Goal: Transaction & Acquisition: Book appointment/travel/reservation

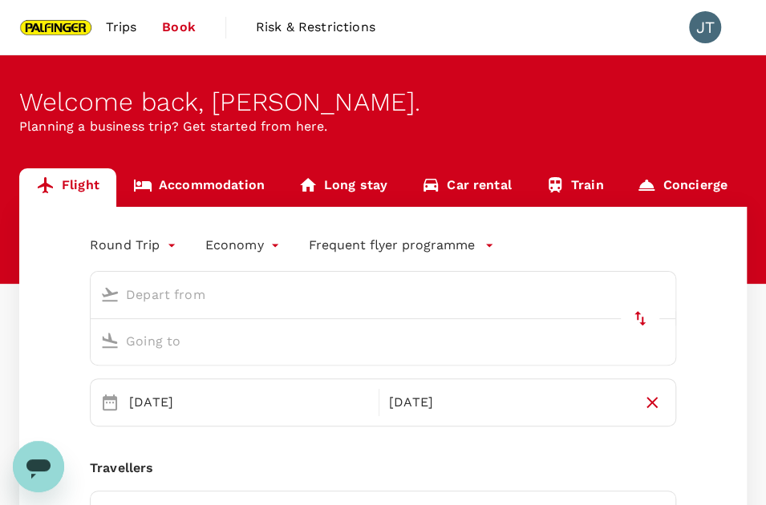
type input "oneway"
type input "Taiwan Taoyuan Intl (TPE)"
type input "Singapore Changi (SIN)"
type input "Taiwan Taoyuan Intl (TPE)"
type input "Singapore Changi (SIN)"
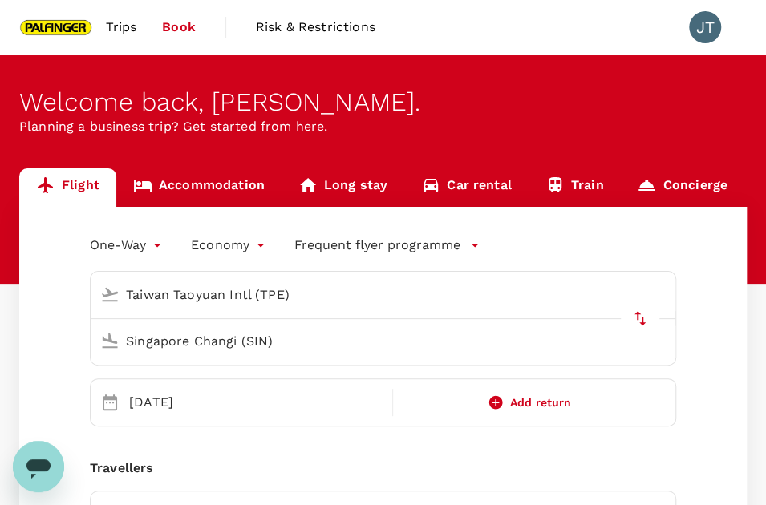
click at [148, 241] on body "Trips Book Risk & Restrictions JT Welcome back , [PERSON_NAME] . Planning a bus…" at bounding box center [383, 432] width 766 height 865
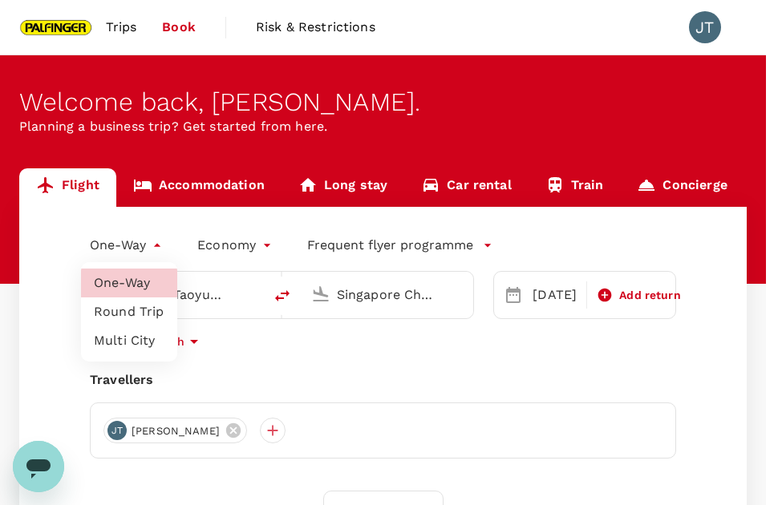
click at [24, 272] on div at bounding box center [389, 252] width 778 height 505
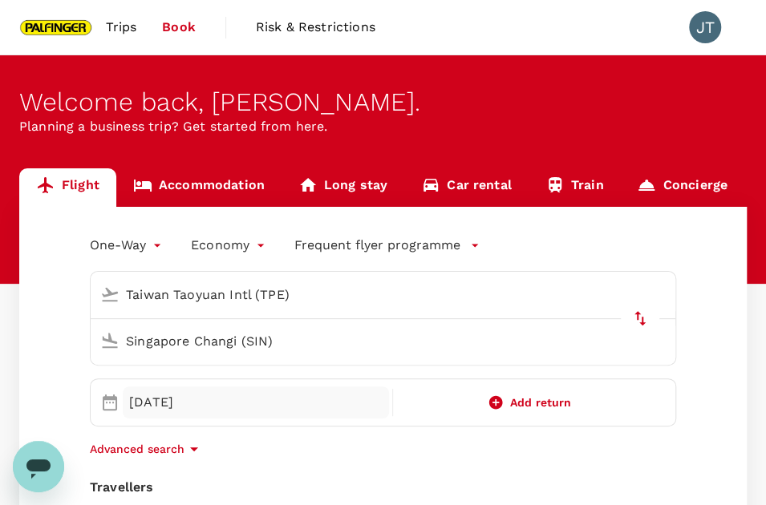
click at [389, 387] on div "[DATE]" at bounding box center [256, 403] width 266 height 32
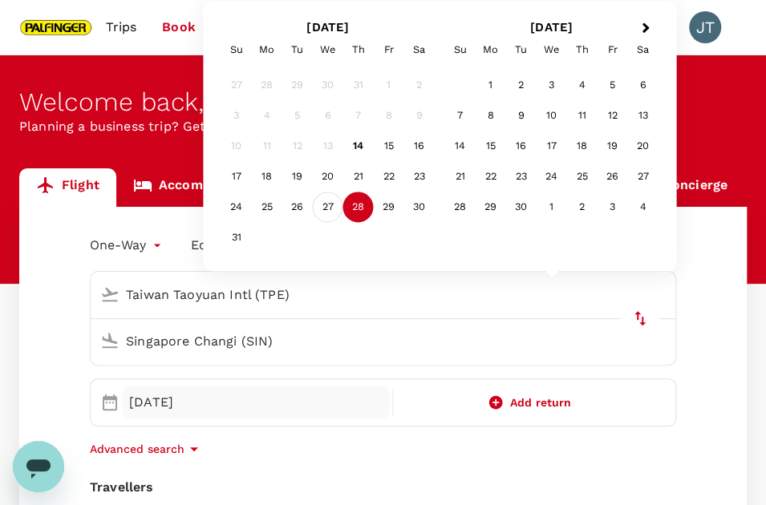
click at [327, 205] on div "27" at bounding box center [328, 207] width 30 height 30
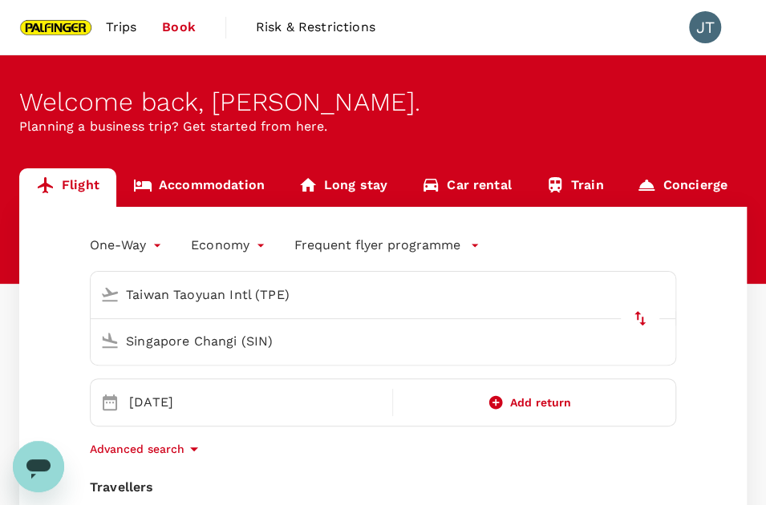
scroll to position [160, 0]
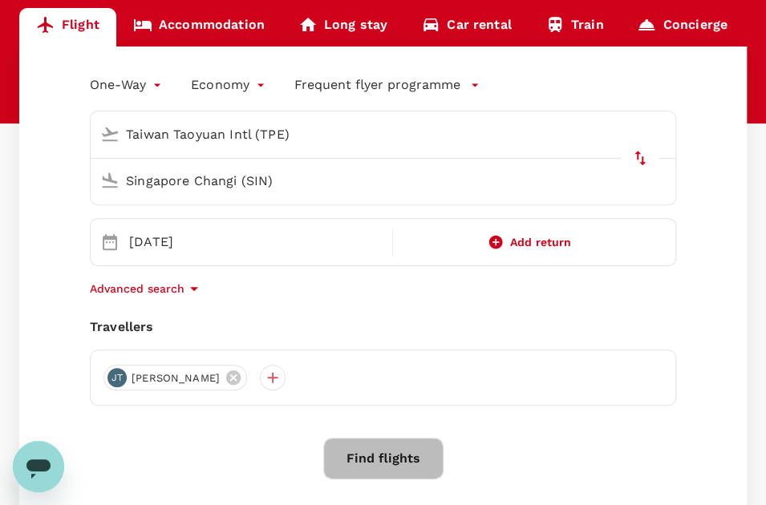
click at [379, 438] on button "Find flights" at bounding box center [383, 459] width 120 height 42
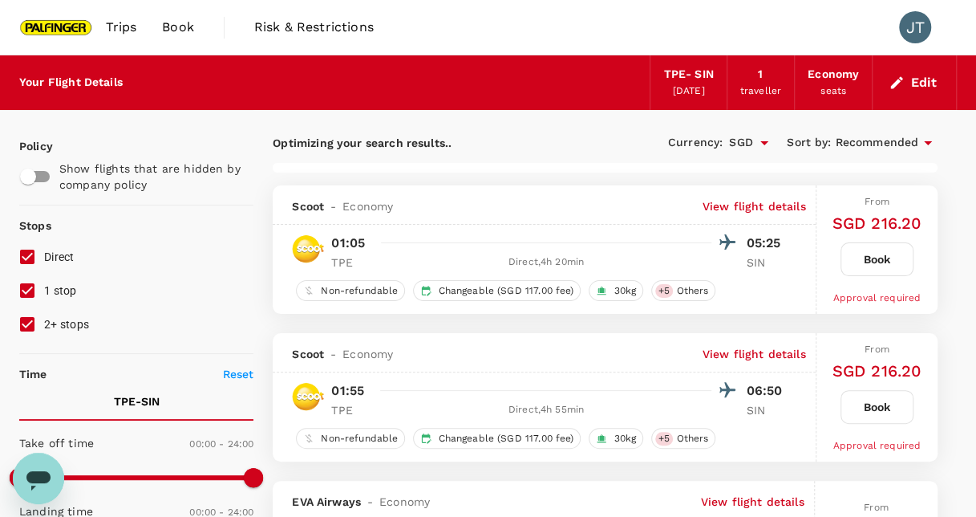
type input "1395"
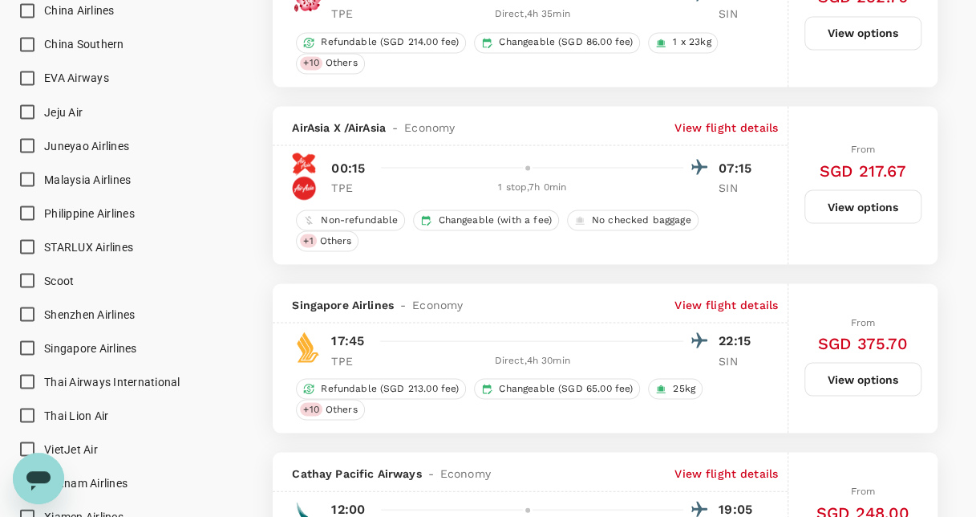
scroll to position [1444, 0]
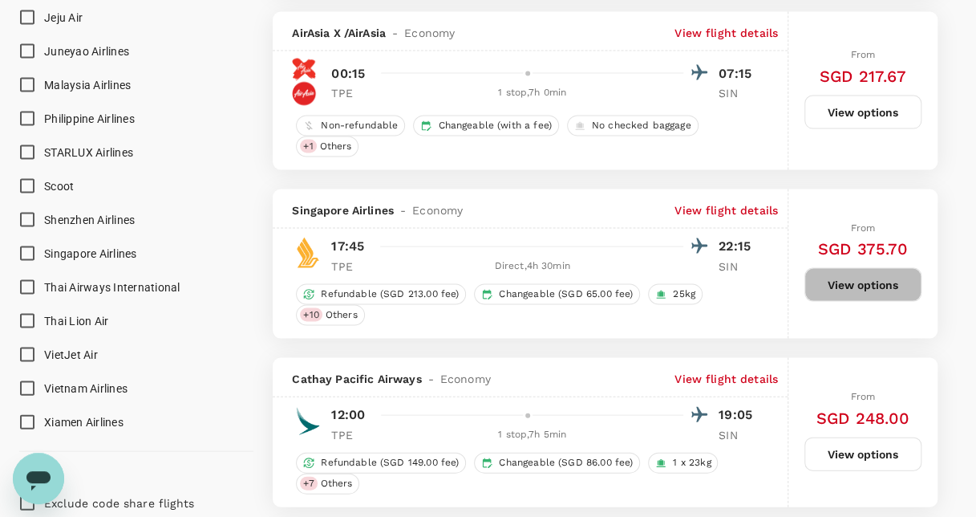
click at [777, 276] on button "View options" at bounding box center [862, 284] width 117 height 34
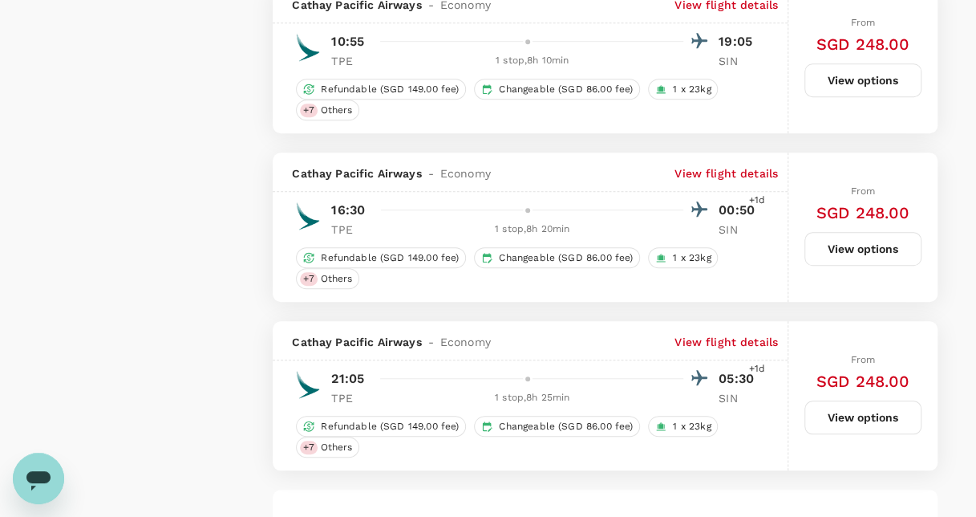
scroll to position [3629, 0]
